Goal: Task Accomplishment & Management: Complete application form

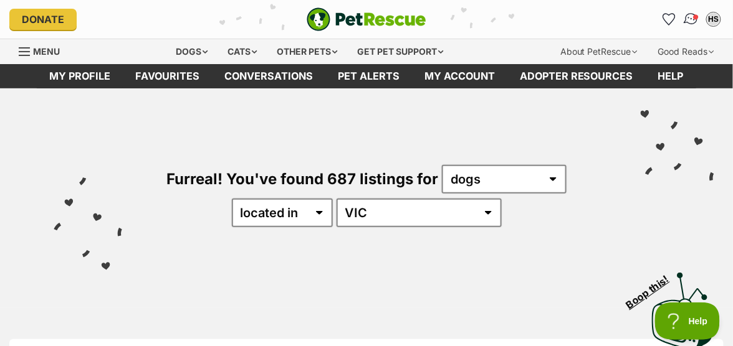
click at [689, 17] on img "Conversations" at bounding box center [691, 19] width 17 height 16
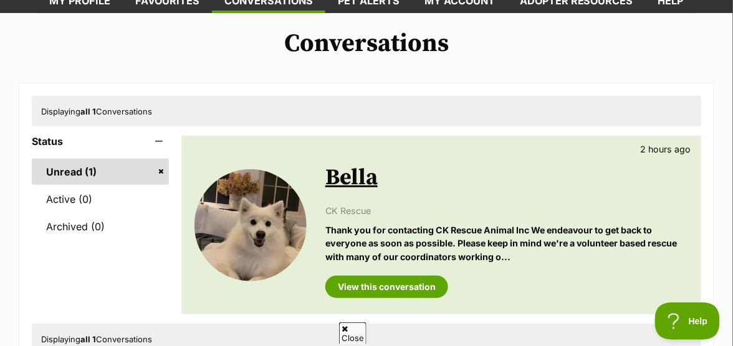
scroll to position [187, 0]
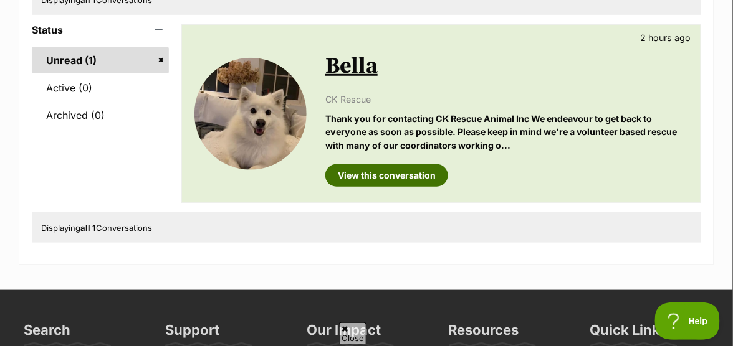
click at [401, 187] on link "View this conversation" at bounding box center [386, 175] width 123 height 22
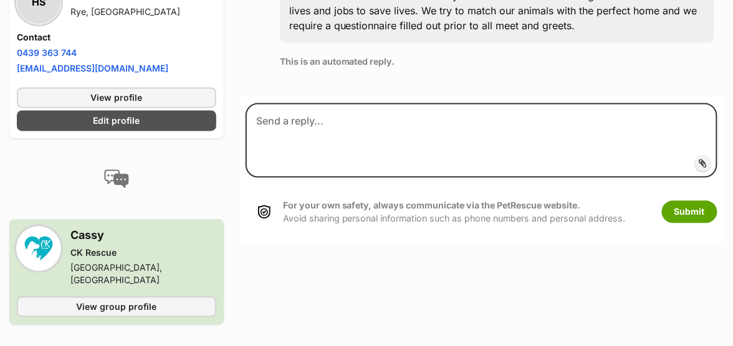
scroll to position [624, 0]
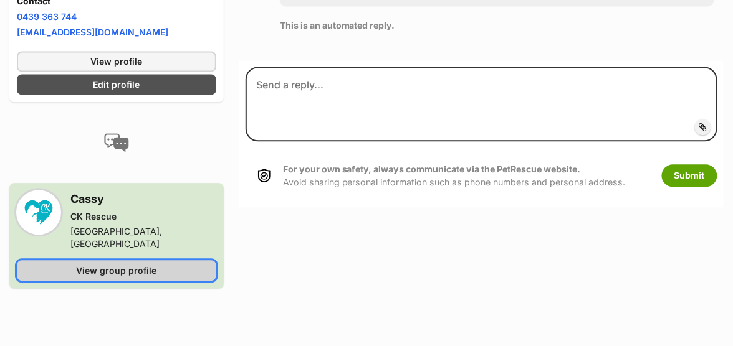
click at [137, 277] on span "View group profile" at bounding box center [116, 270] width 80 height 13
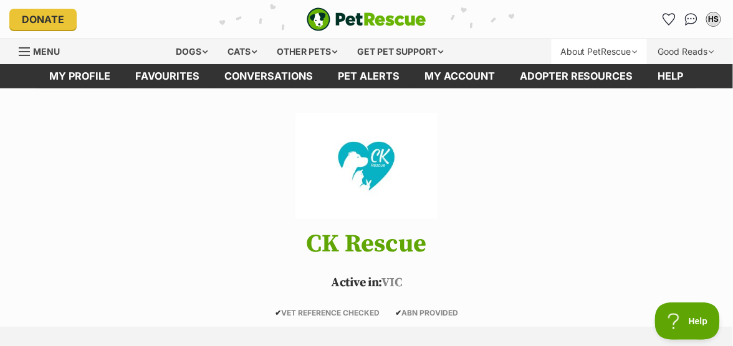
click at [647, 49] on div "About PetRescue" at bounding box center [598, 51] width 95 height 25
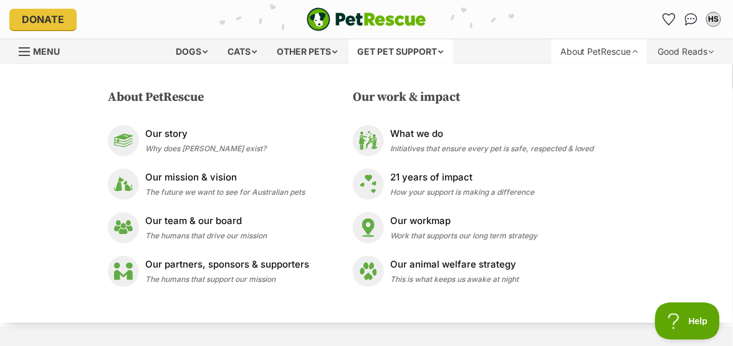
click at [453, 52] on div "Get pet support" at bounding box center [401, 51] width 104 height 25
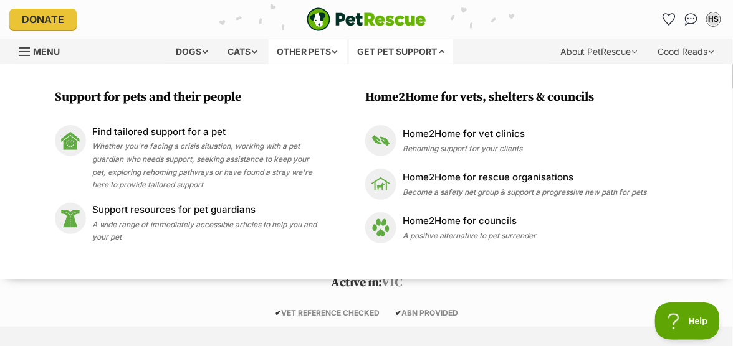
click at [347, 49] on div "Other pets" at bounding box center [308, 51] width 79 height 25
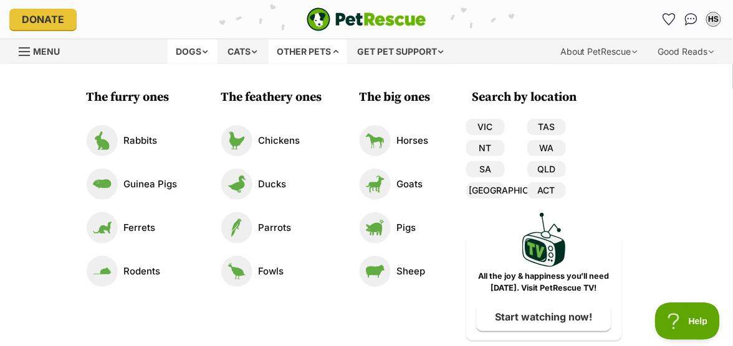
click at [217, 47] on div "Dogs" at bounding box center [193, 51] width 50 height 25
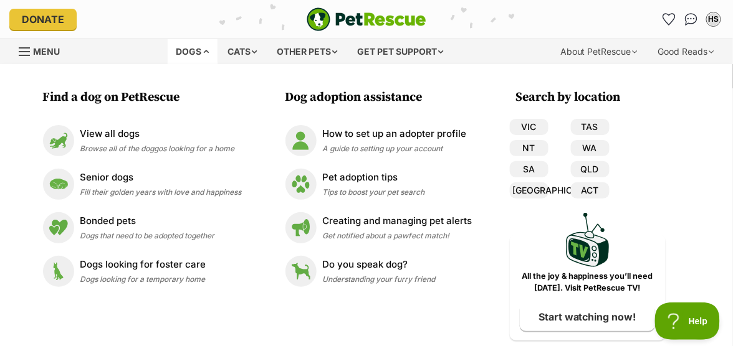
click at [29, 52] on span "Menu" at bounding box center [24, 51] width 11 height 1
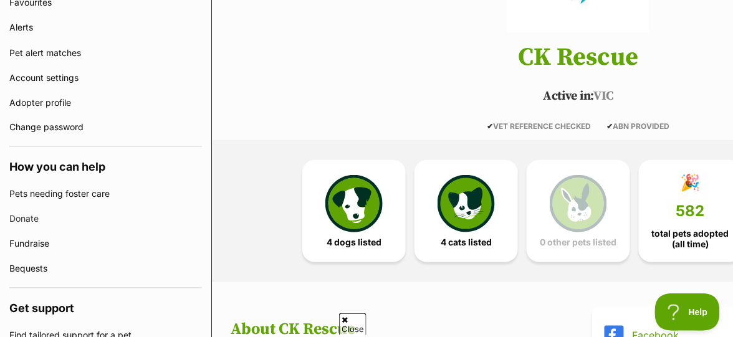
scroll to position [420, 0]
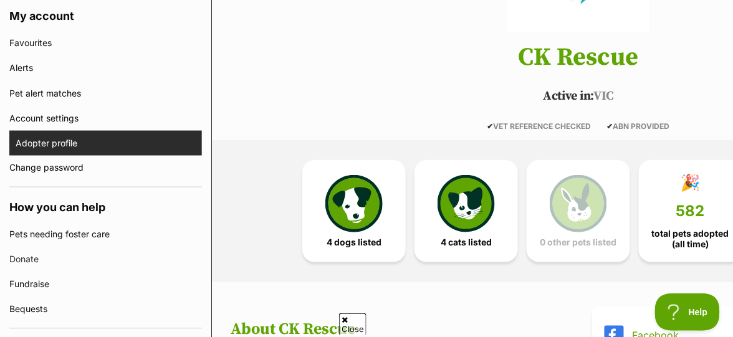
click at [60, 141] on link "Adopter profile" at bounding box center [109, 143] width 186 height 25
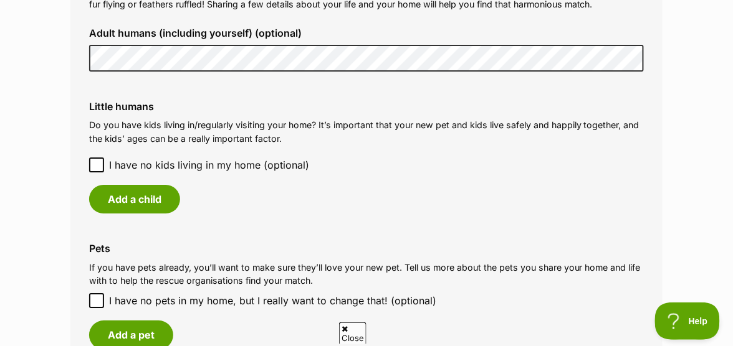
scroll to position [997, 0]
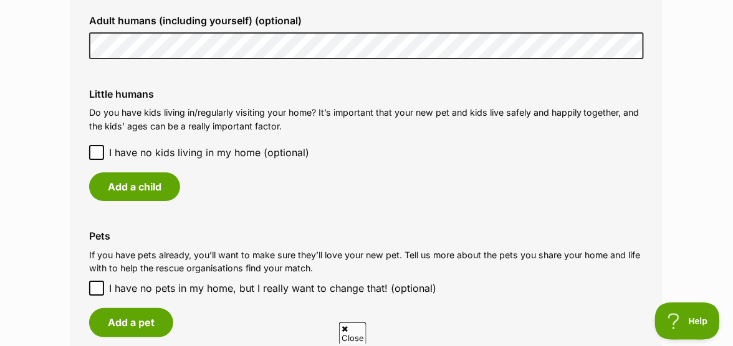
click at [100, 156] on icon at bounding box center [96, 153] width 7 height 6
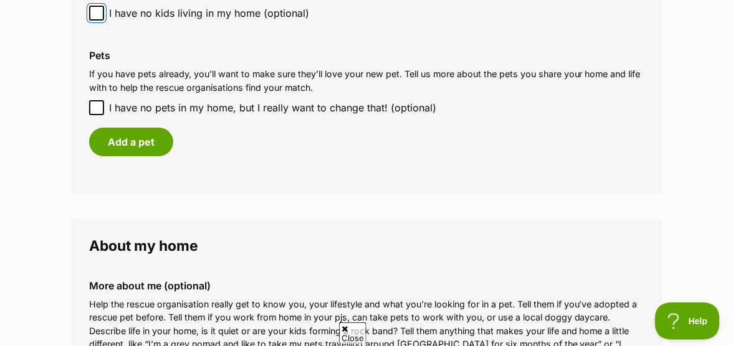
scroll to position [1184, 0]
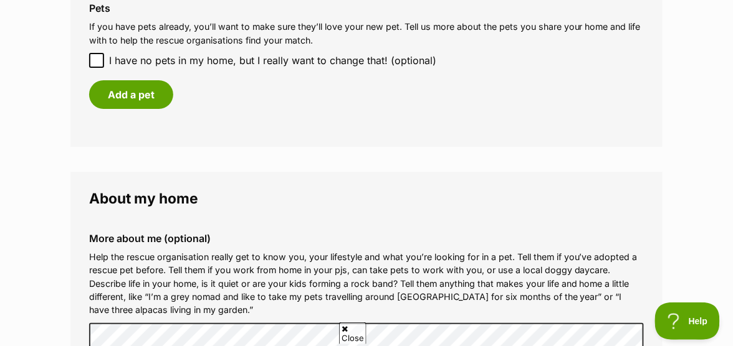
click at [100, 65] on icon at bounding box center [96, 60] width 9 height 9
click at [100, 68] on input "I have no pets in my home, but I really want to change that! (optional)" at bounding box center [96, 60] width 15 height 15
checkbox input "true"
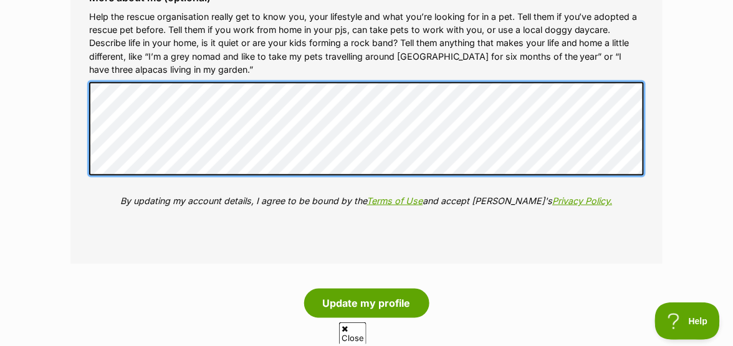
scroll to position [1495, 0]
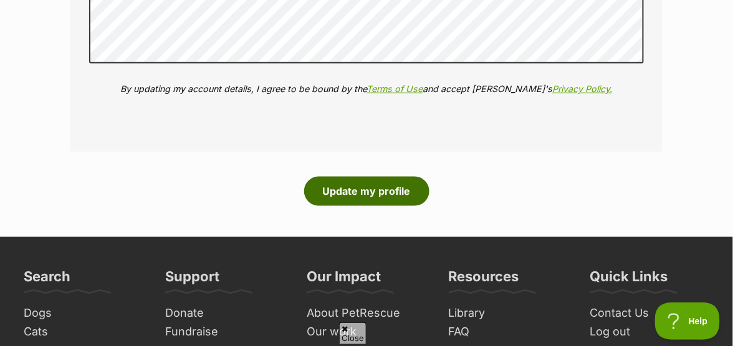
click at [381, 206] on button "Update my profile" at bounding box center [366, 191] width 125 height 29
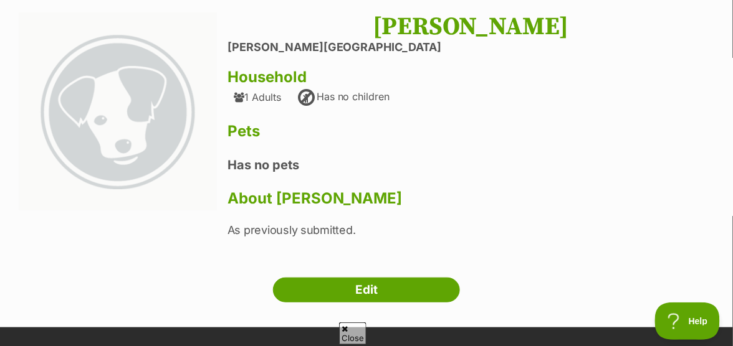
scroll to position [187, 0]
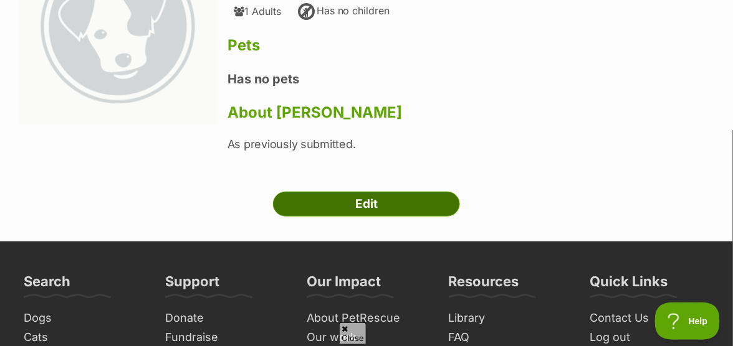
click at [346, 217] on link "Edit" at bounding box center [366, 204] width 187 height 25
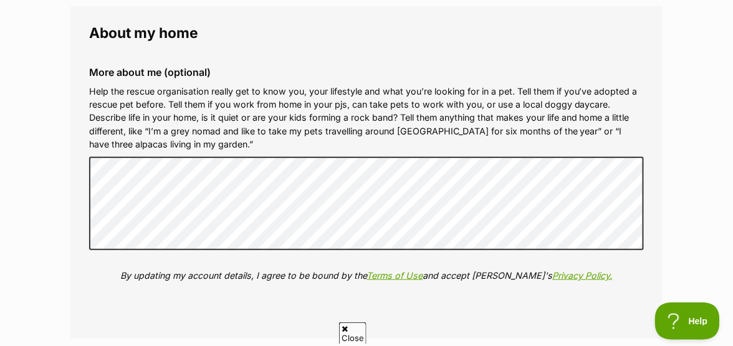
scroll to position [1557, 0]
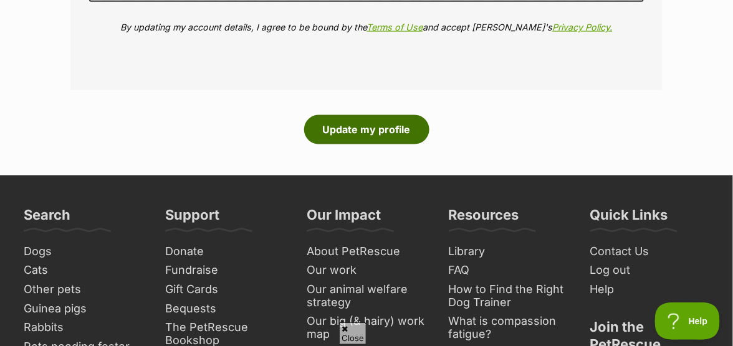
click at [384, 144] on button "Update my profile" at bounding box center [366, 129] width 125 height 29
